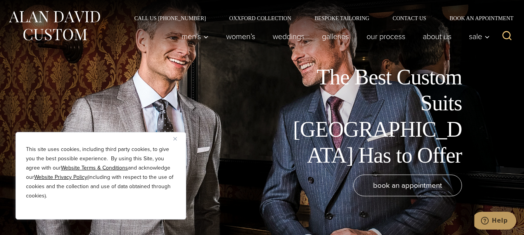
click at [177, 139] on button "Close" at bounding box center [177, 138] width 9 height 9
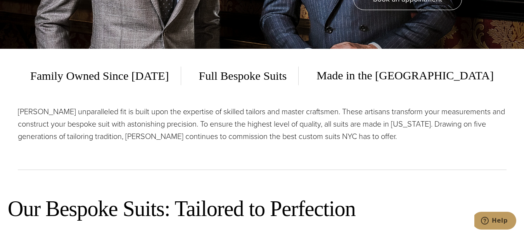
scroll to position [194, 0]
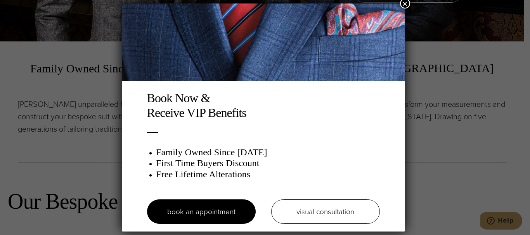
click at [407, 5] on button "×" at bounding box center [405, 3] width 10 height 10
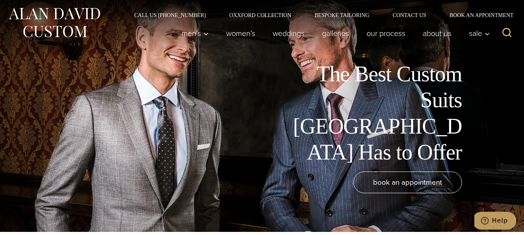
scroll to position [0, 0]
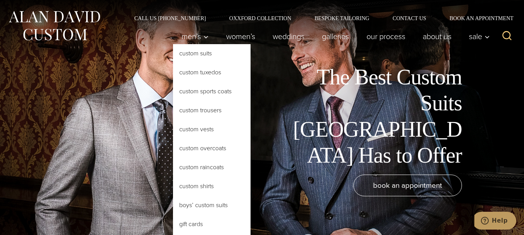
click at [201, 48] on link "Custom Suits" at bounding box center [212, 53] width 78 height 19
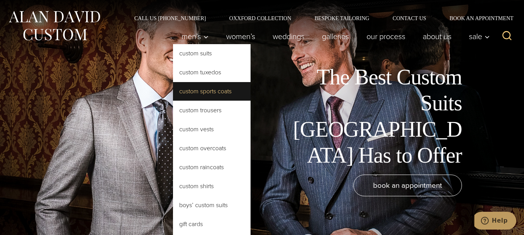
click at [211, 90] on link "Custom Sports Coats" at bounding box center [212, 91] width 78 height 19
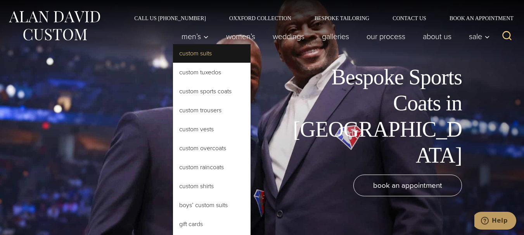
click at [199, 54] on link "Custom Suits" at bounding box center [212, 53] width 78 height 19
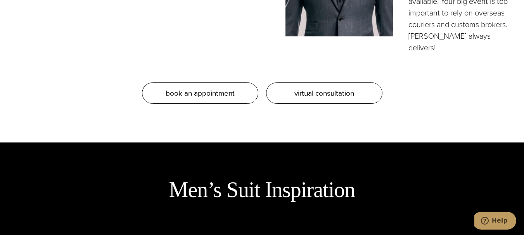
scroll to position [776, 0]
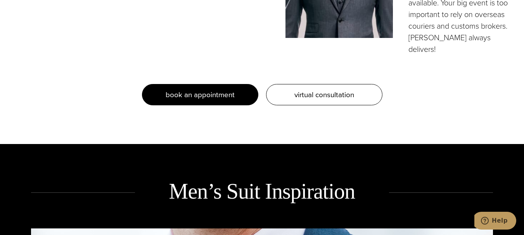
click at [230, 89] on span "book an appointment" at bounding box center [200, 94] width 69 height 11
